Goal: Information Seeking & Learning: Learn about a topic

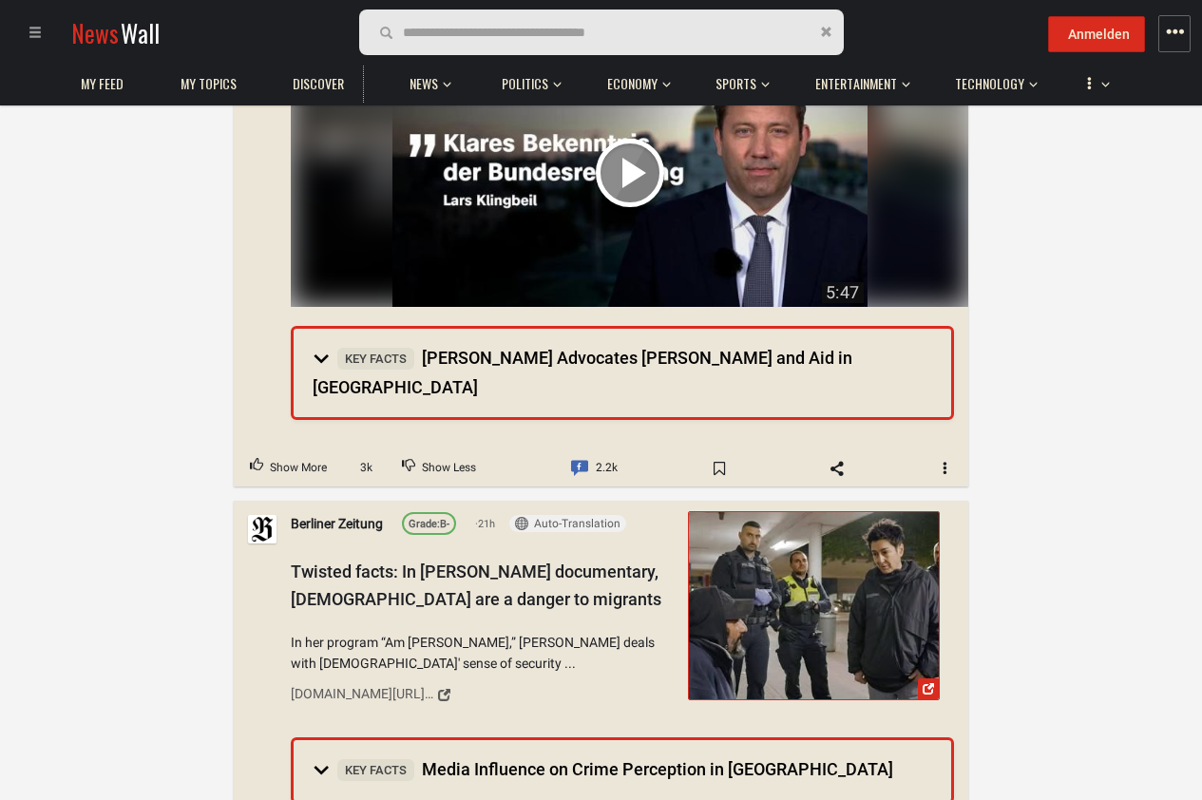
scroll to position [8439, 0]
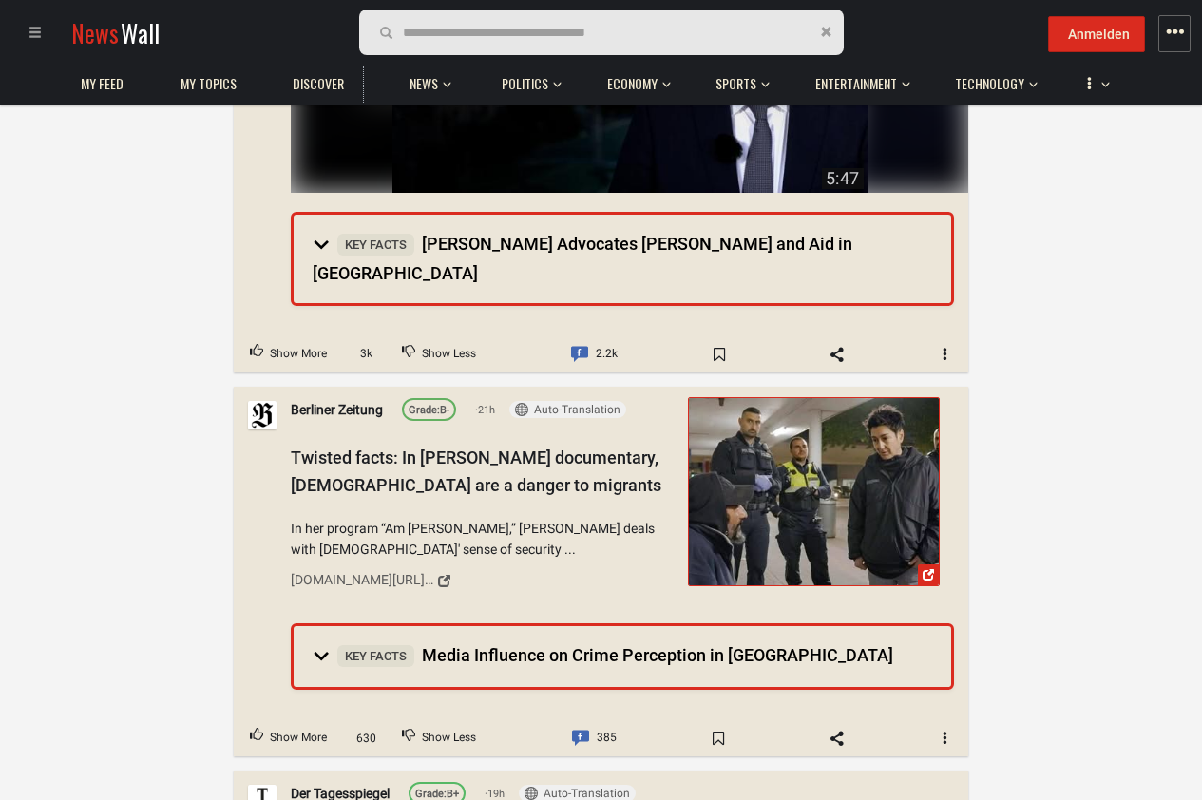
click at [809, 398] on img at bounding box center [814, 491] width 250 height 187
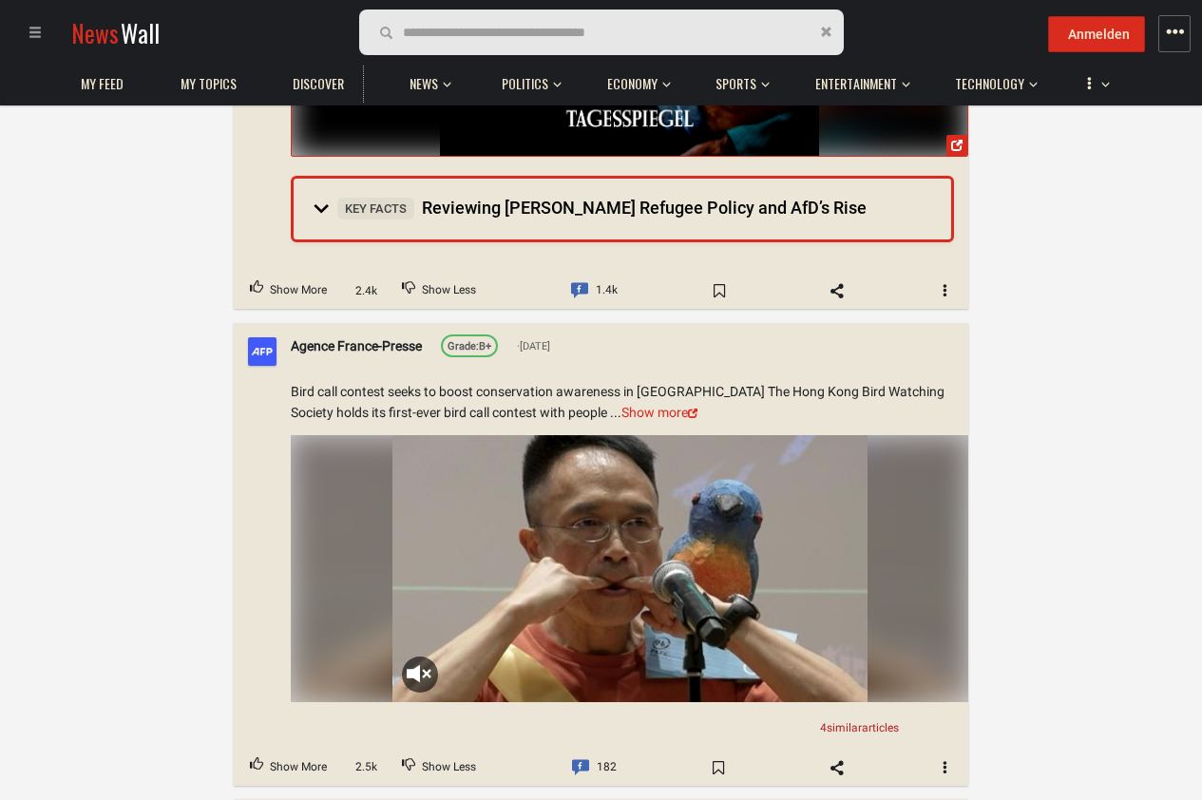
scroll to position [9694, 0]
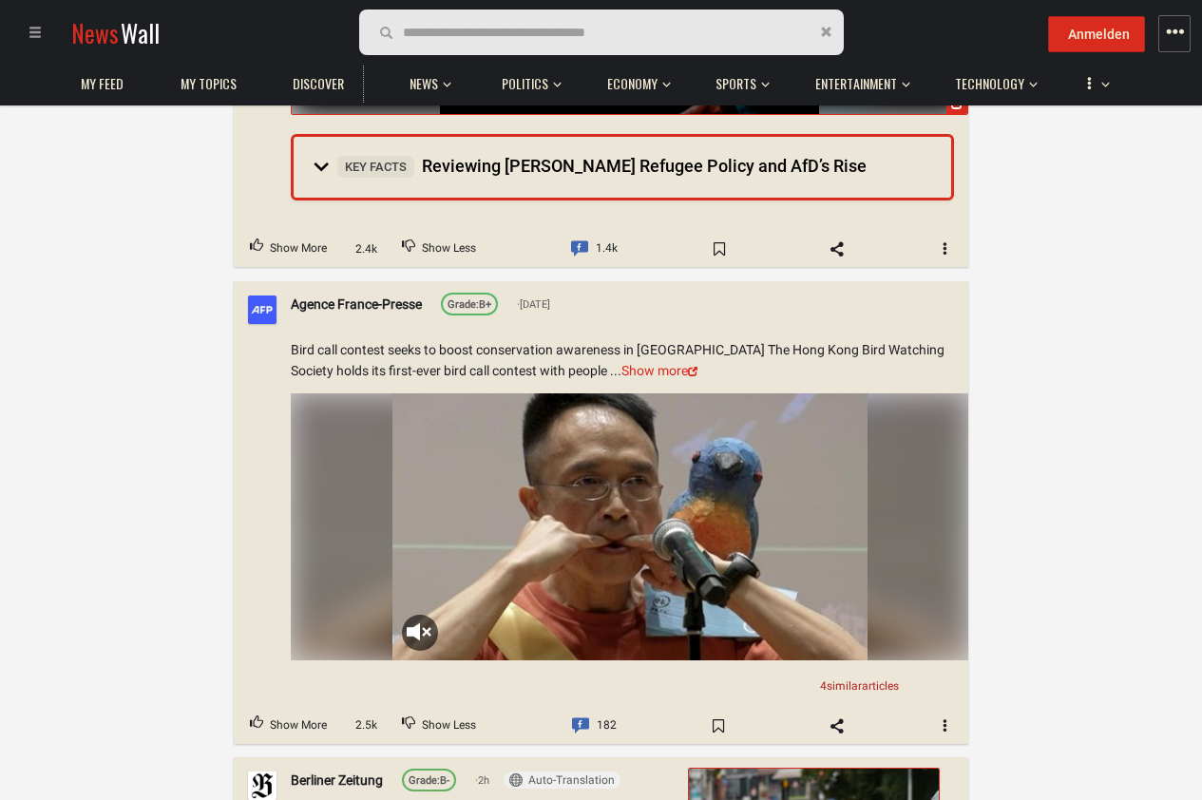
click at [463, 393] on video "Your browser does not support the video tag." at bounding box center [633, 526] width 480 height 267
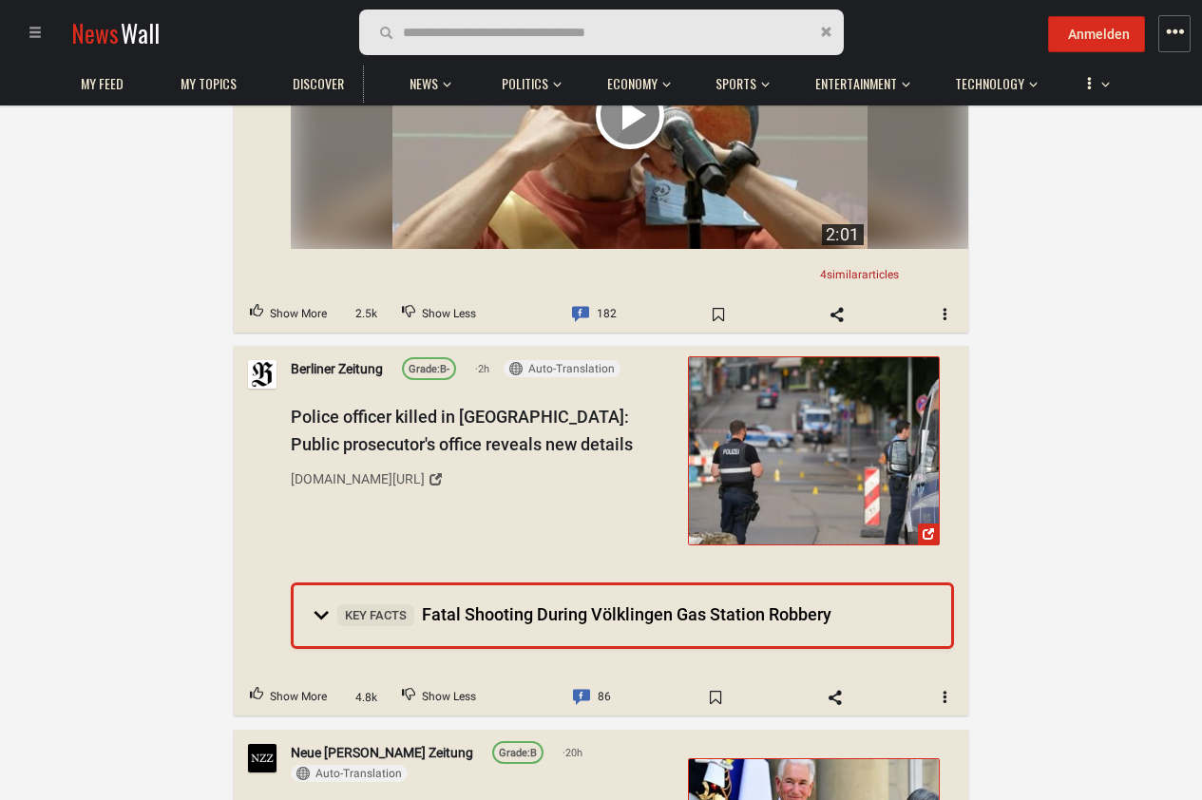
scroll to position [10150, 0]
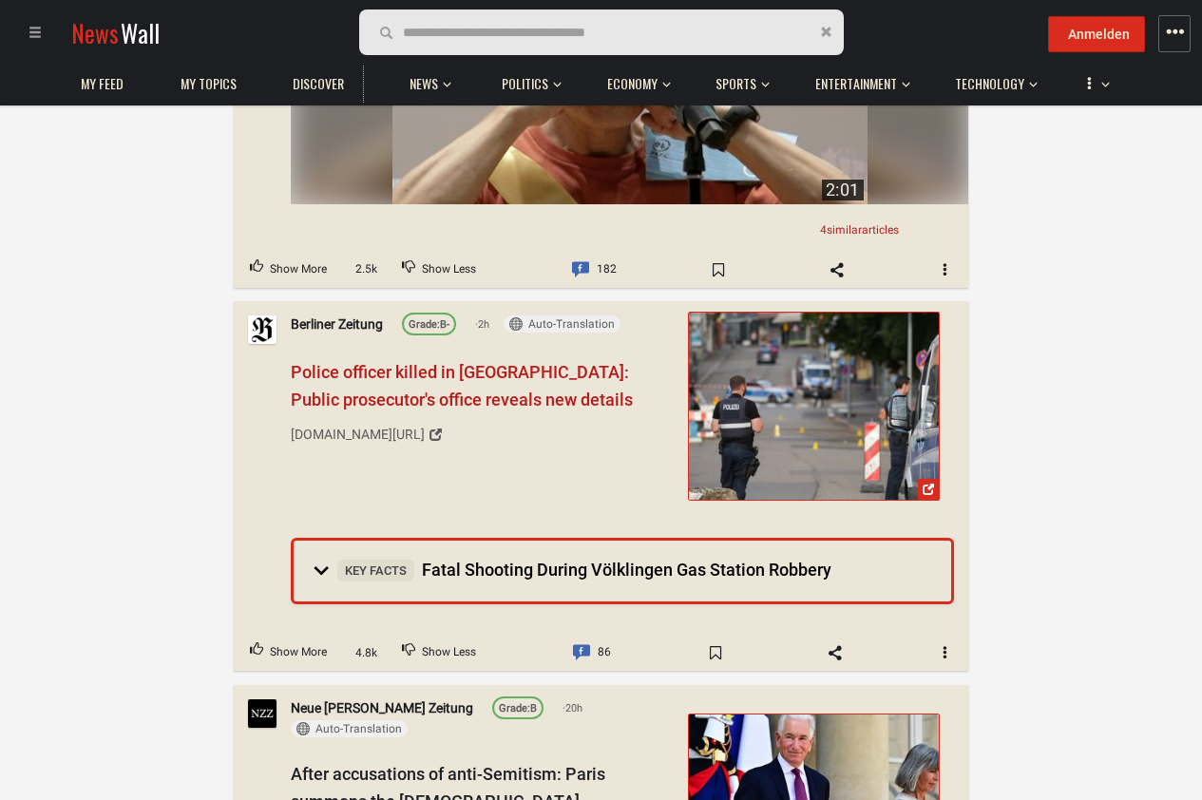
click at [481, 363] on span "Police officer killed in [GEOGRAPHIC_DATA]: Public prosecutor's office reveals …" at bounding box center [462, 387] width 342 height 48
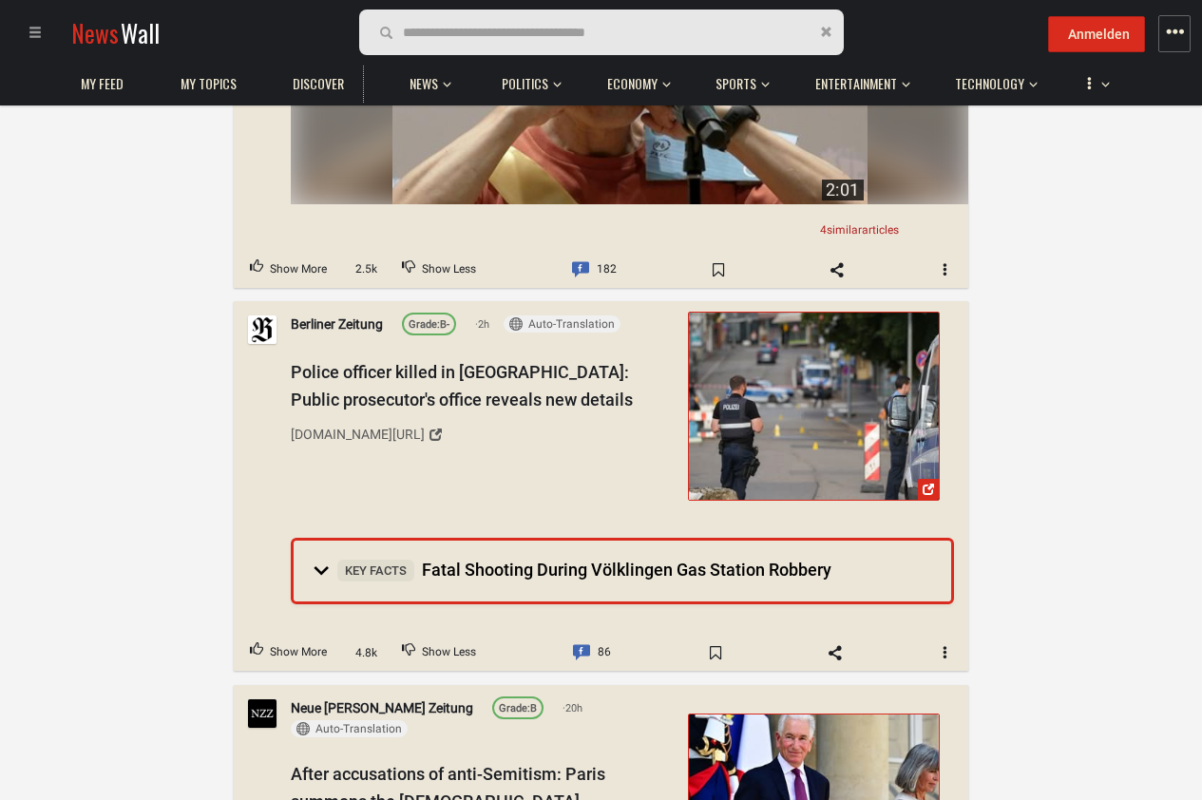
click at [1094, 530] on div "Home Nature Spring (hydrology) [PERSON_NAME] [PERSON_NAME] Sudden Passing [DOMA…" at bounding box center [601, 64] width 1202 height 20218
click at [881, 542] on summary "Key Facts Fatal Shooting During Völklingen Gas Station Robbery" at bounding box center [623, 572] width 658 height 61
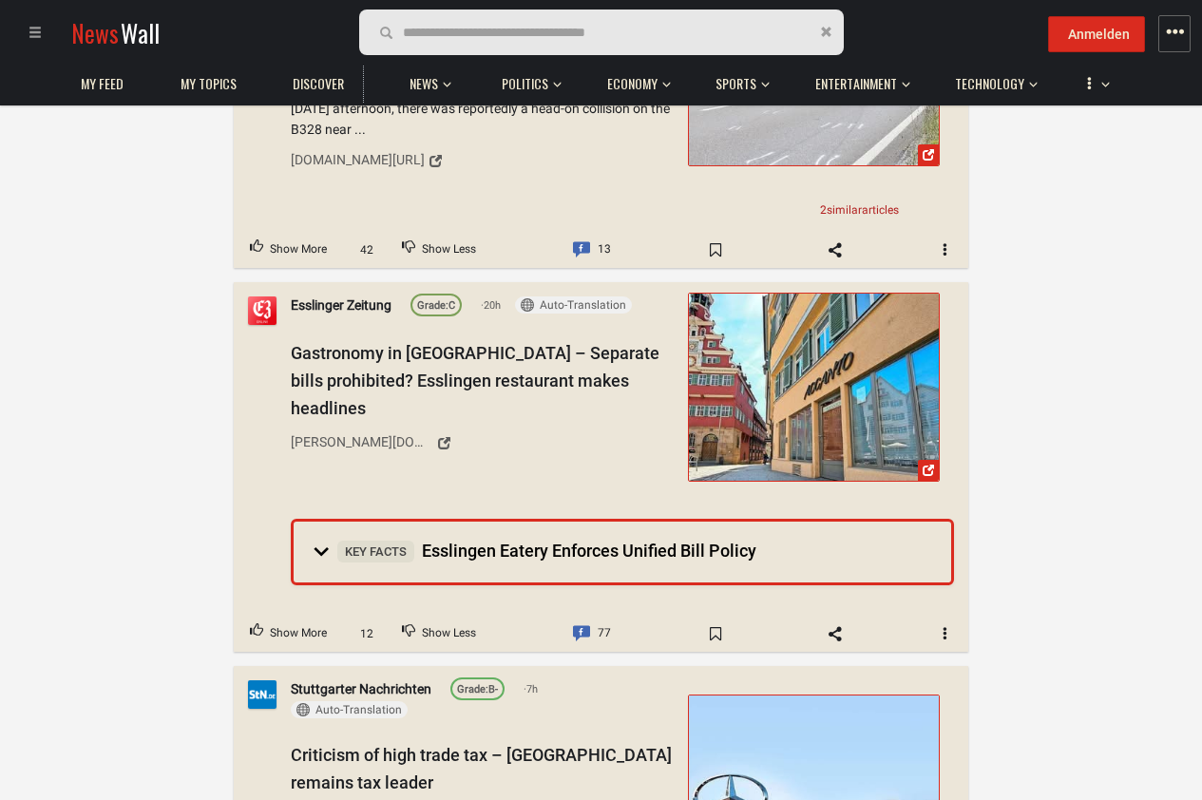
scroll to position [22125, 0]
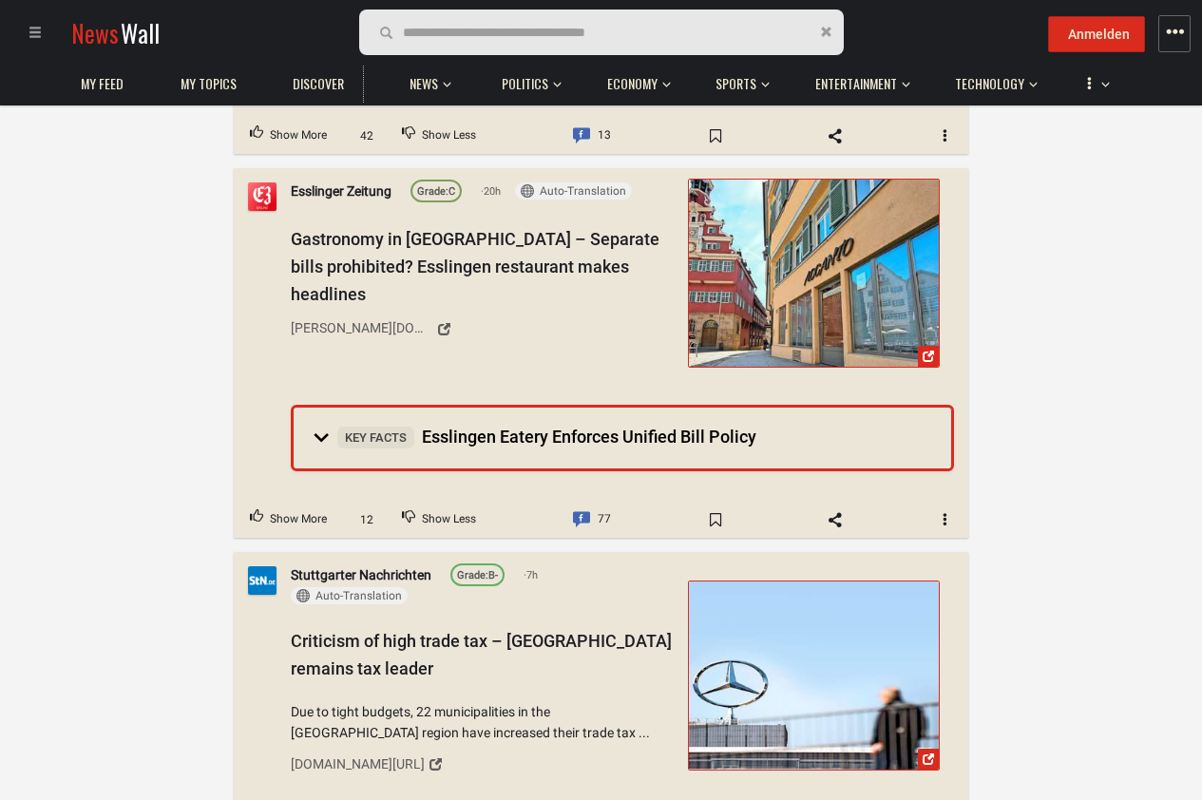
click at [878, 582] on img at bounding box center [814, 675] width 250 height 187
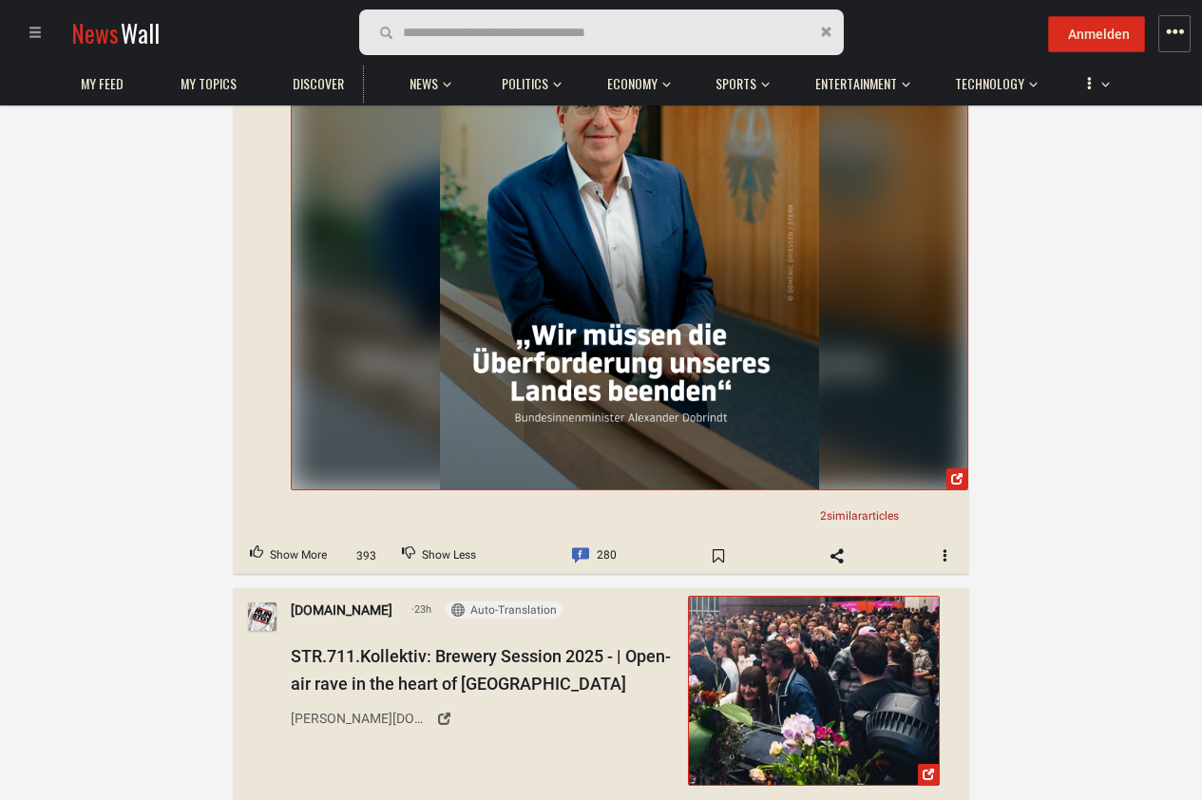
scroll to position [24406, 0]
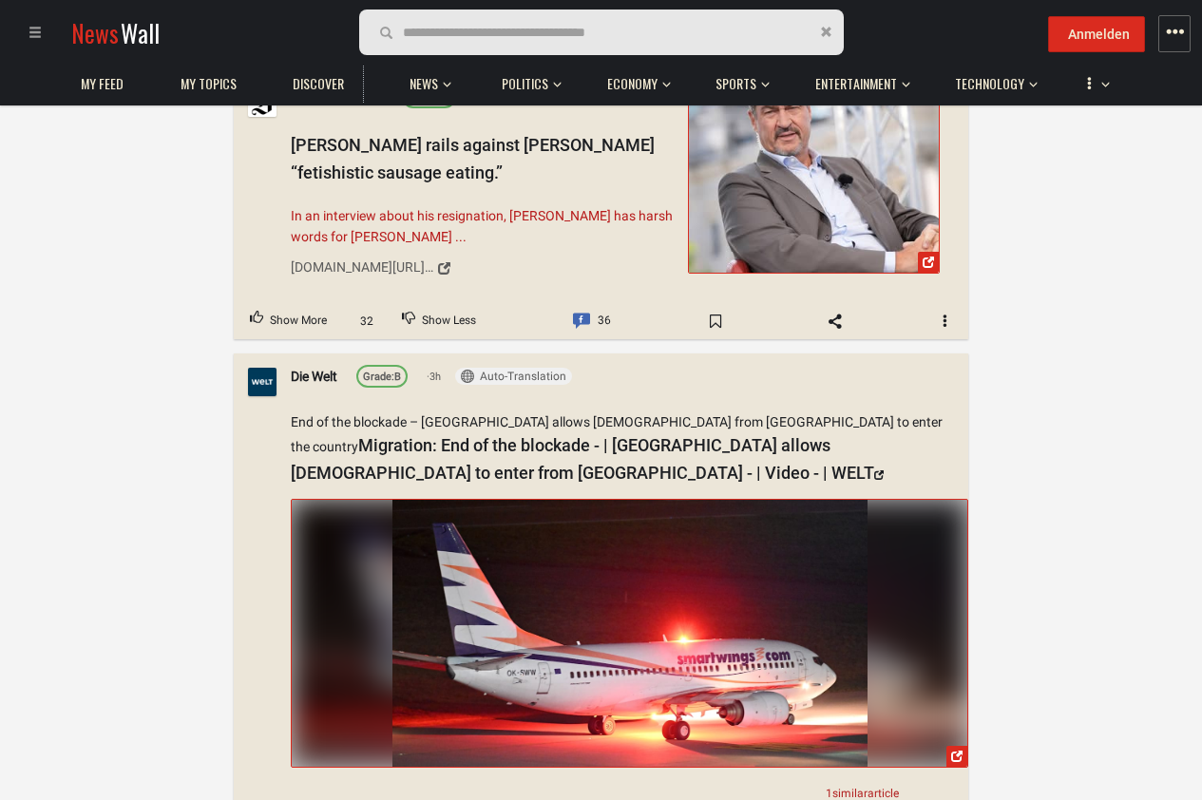
scroll to position [41968, 0]
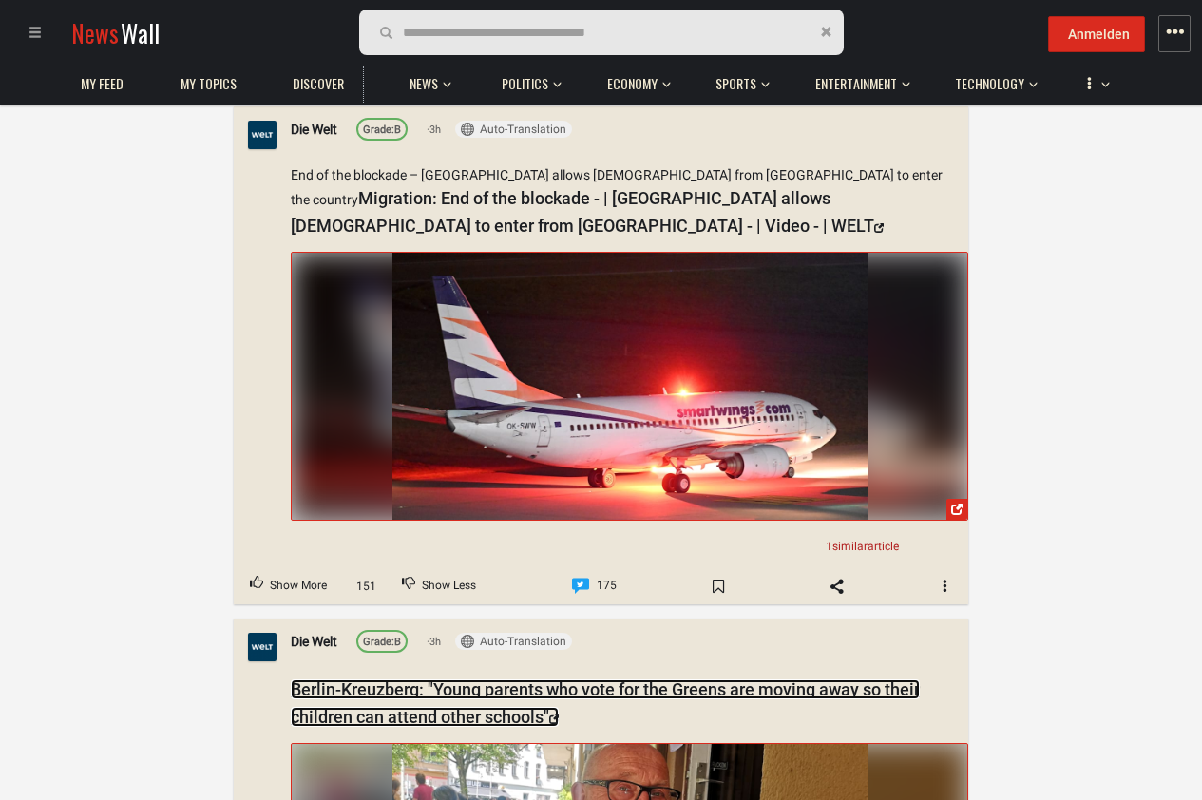
click at [423, 680] on link "Berlin-Kreuzberg: "Young parents who vote for the Greens are moving away so the…" at bounding box center [605, 704] width 629 height 48
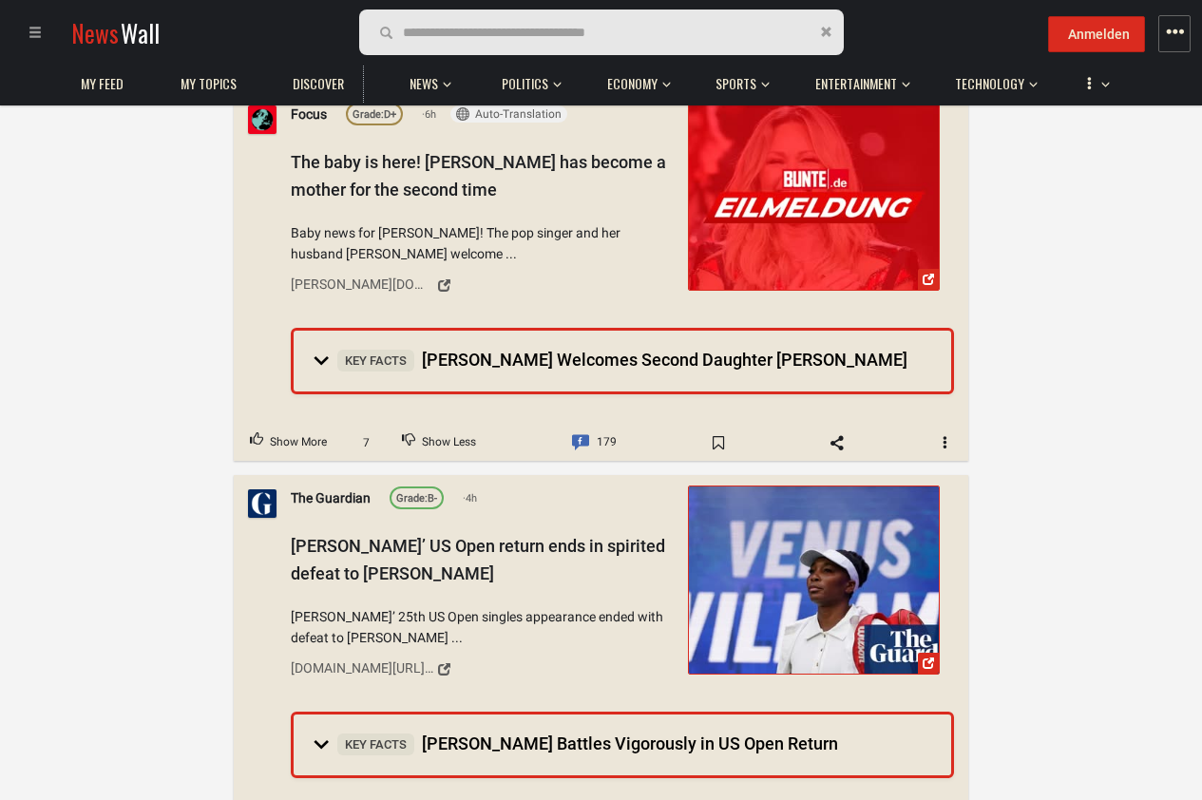
scroll to position [46416, 0]
